Goal: Task Accomplishment & Management: Manage account settings

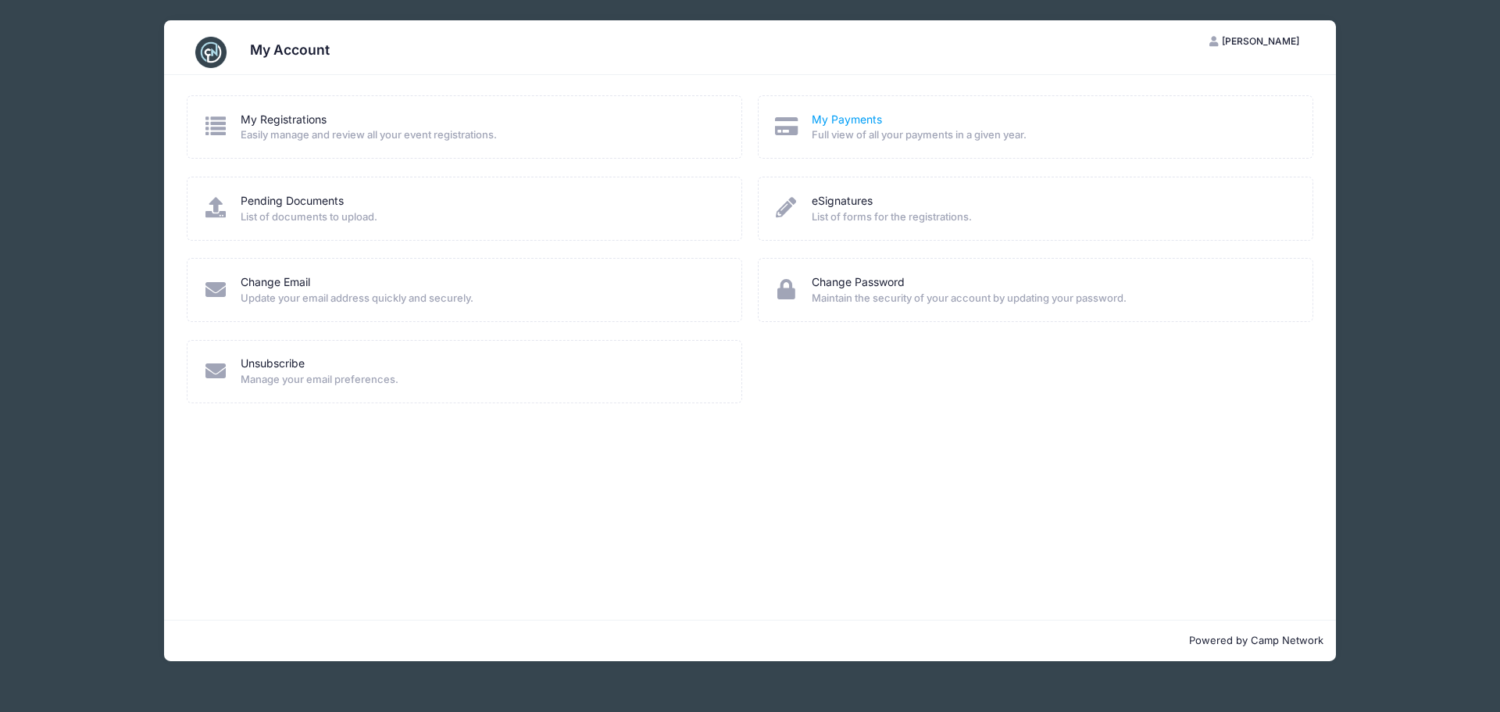
click at [851, 124] on link "My Payments" at bounding box center [847, 120] width 70 height 16
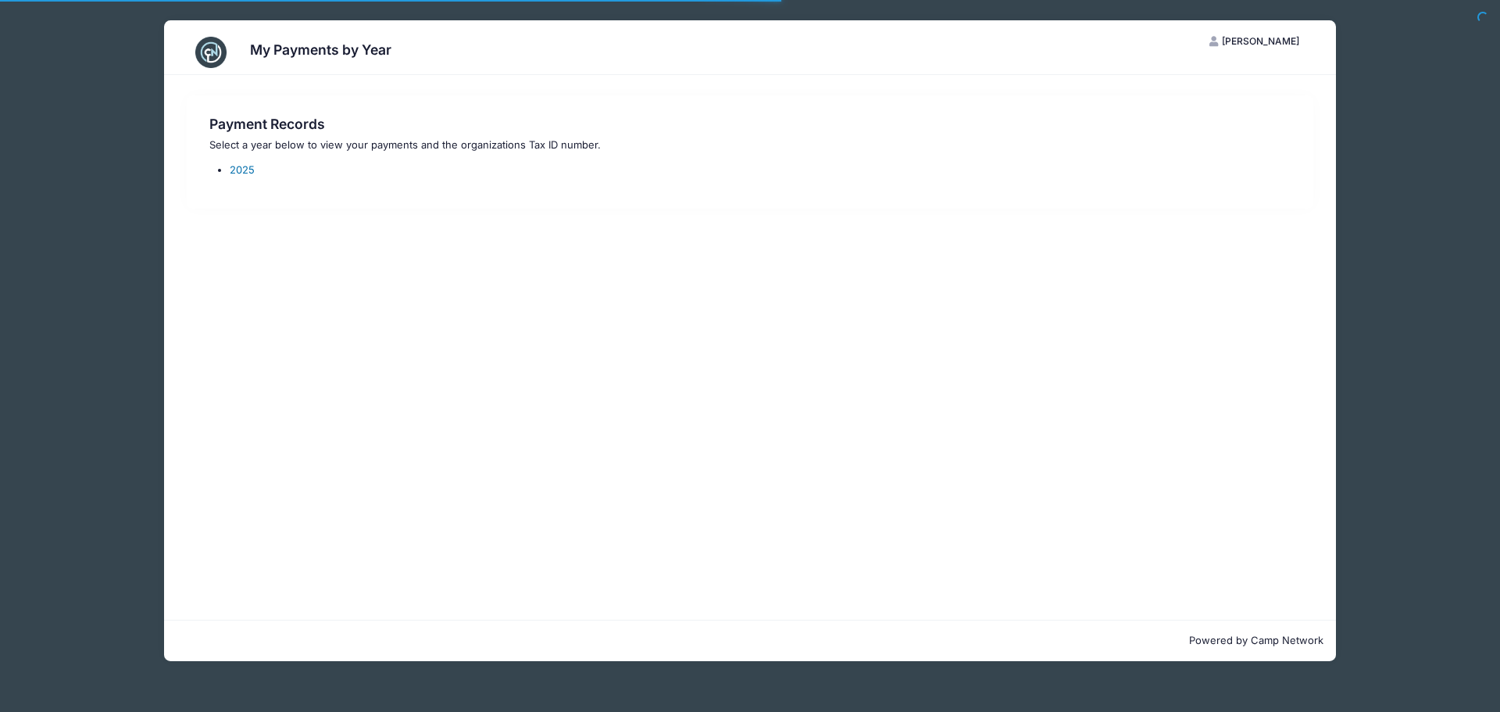
click at [245, 167] on link "2025" at bounding box center [242, 169] width 25 height 13
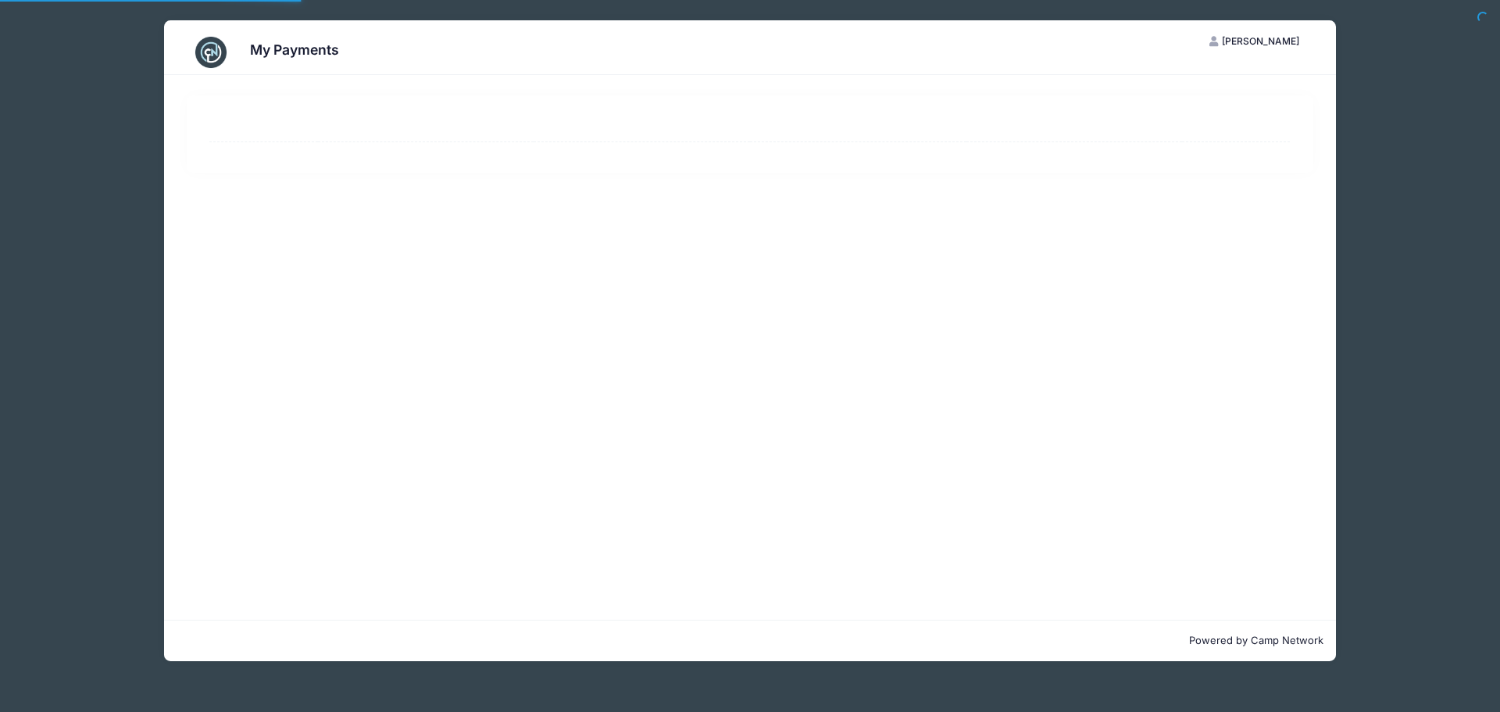
select select "10"
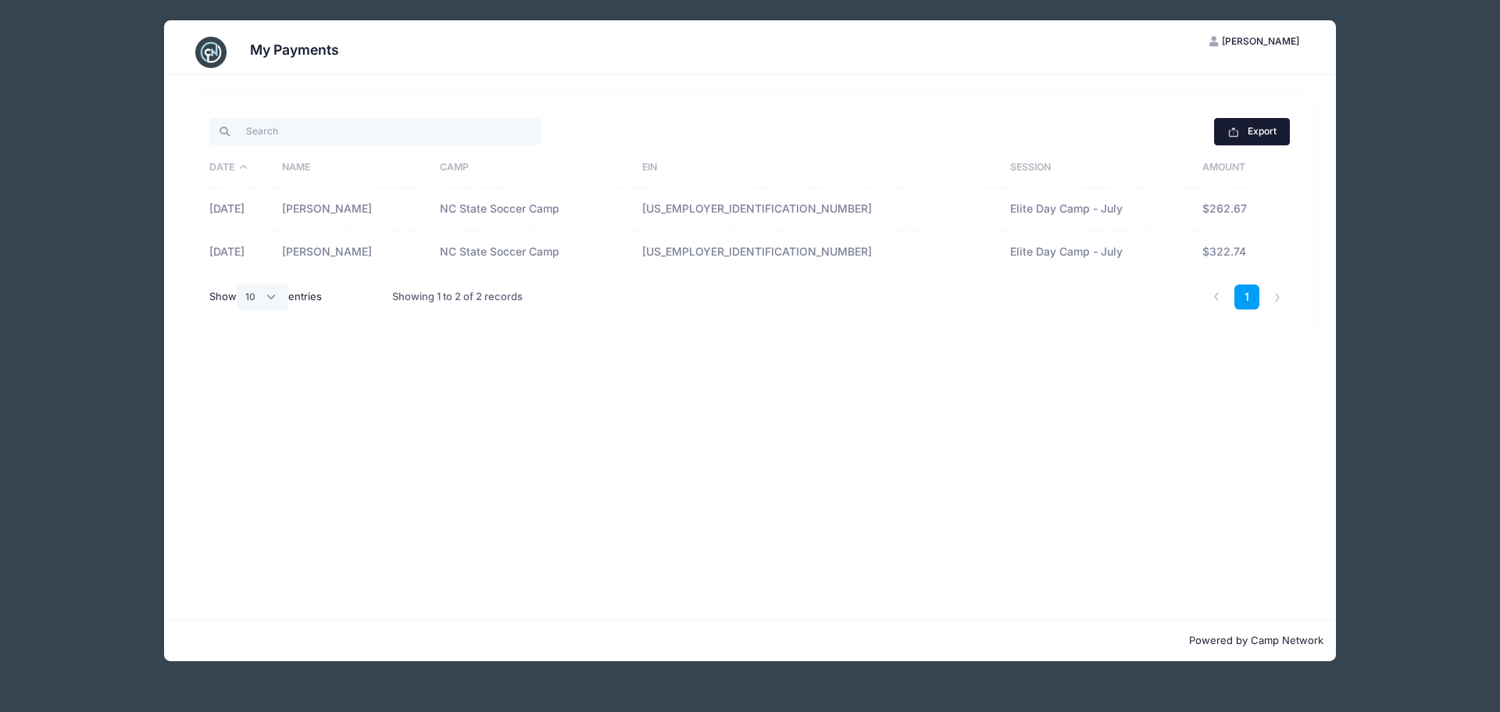
click at [1256, 131] on button "Export" at bounding box center [1252, 131] width 76 height 27
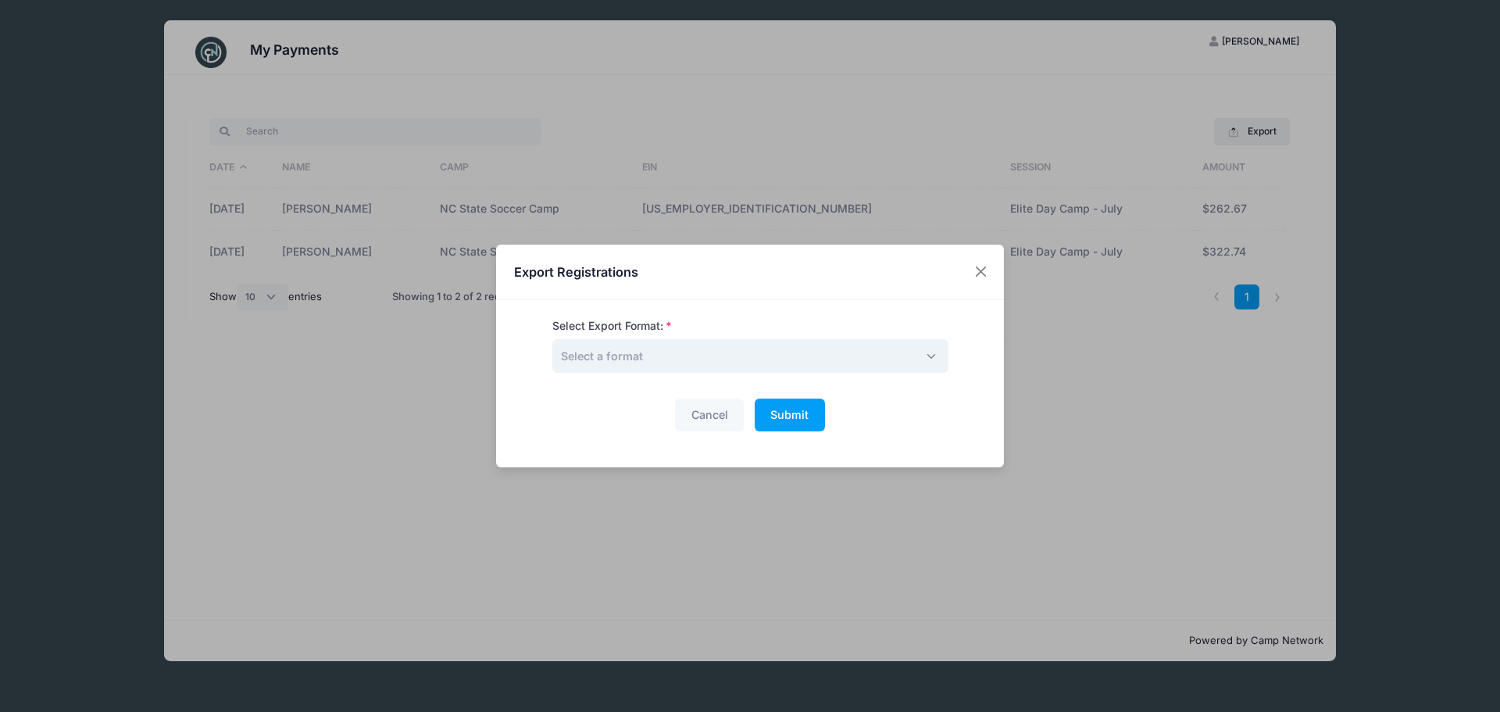
click at [628, 350] on span "Select a format" at bounding box center [602, 355] width 82 height 13
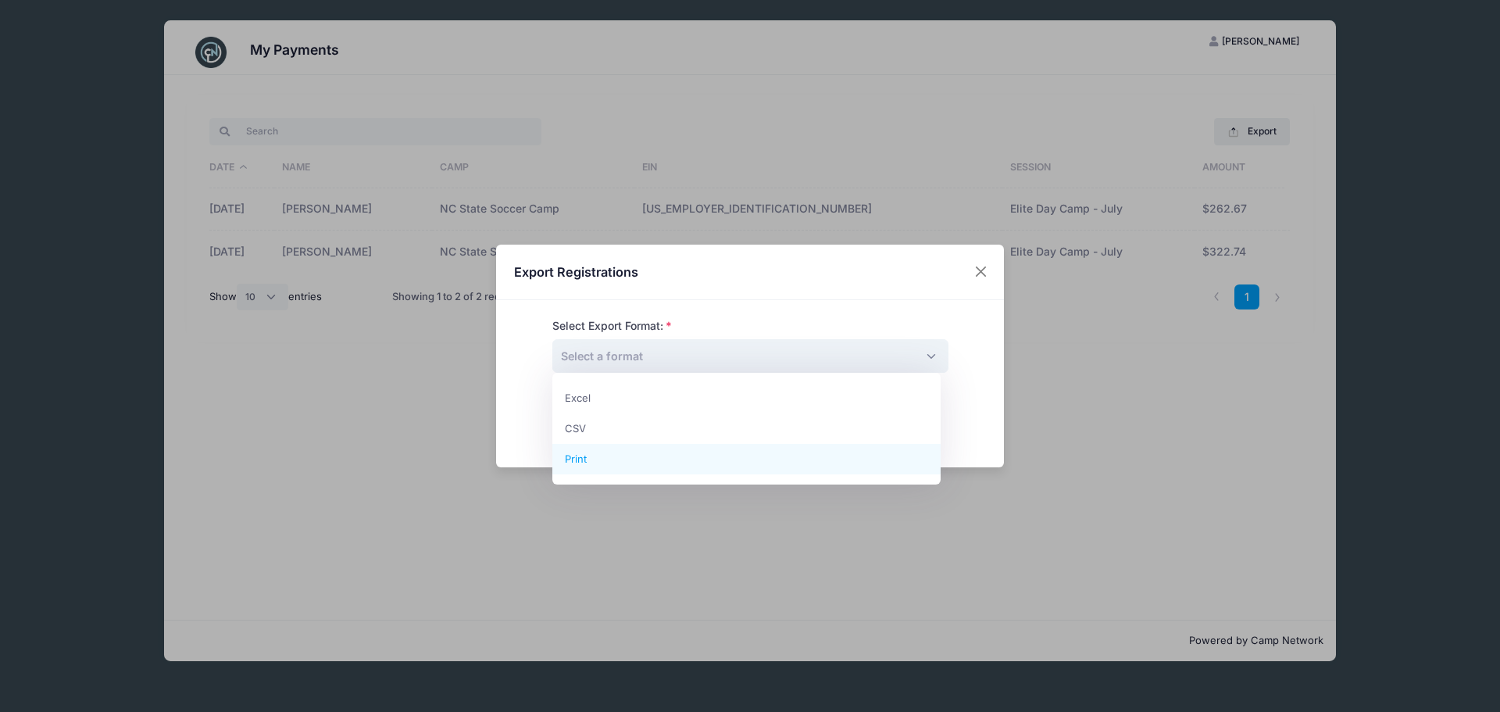
select select "print"
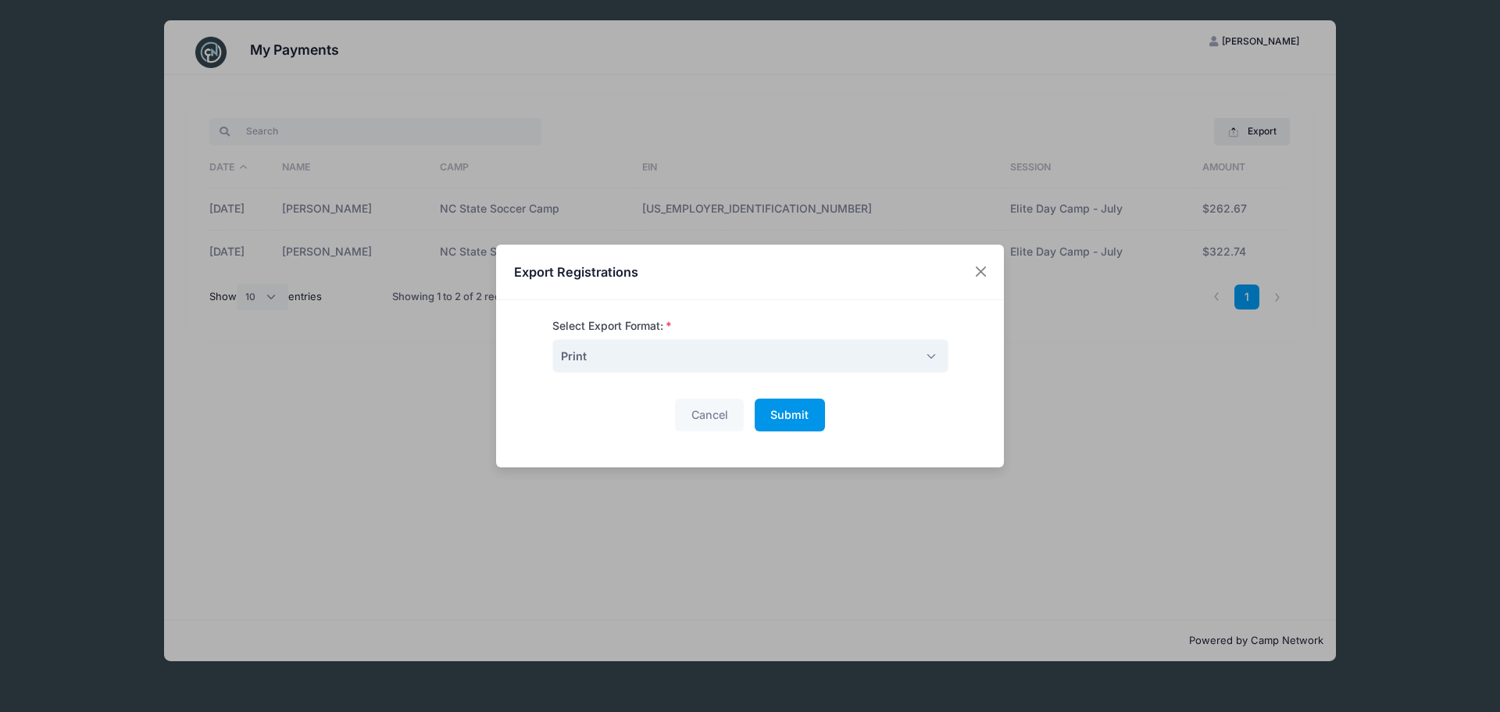
click at [781, 414] on span "Submit" at bounding box center [789, 414] width 38 height 13
